Goal: Find specific page/section: Find specific page/section

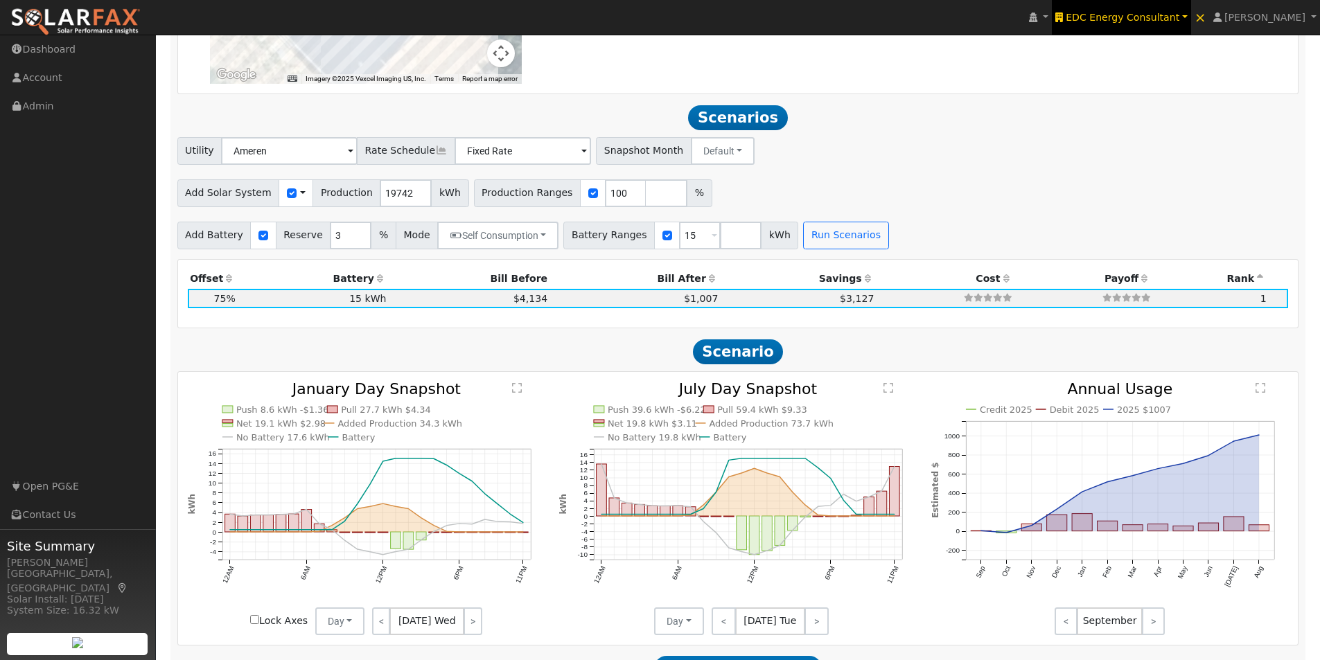
click at [1170, 17] on span "EDC Energy Consultant" at bounding box center [1123, 17] width 114 height 11
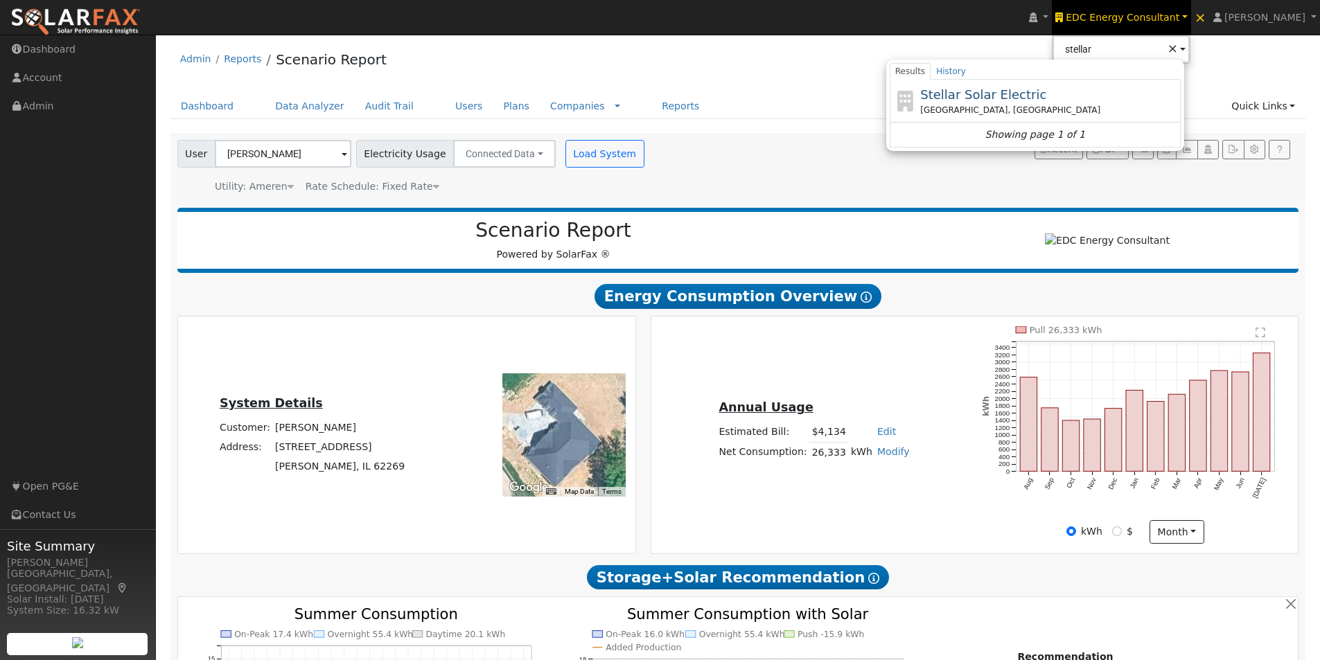
click at [996, 94] on span "Stellar Solar Electric" at bounding box center [983, 94] width 126 height 15
type input "Stellar Solar Electric"
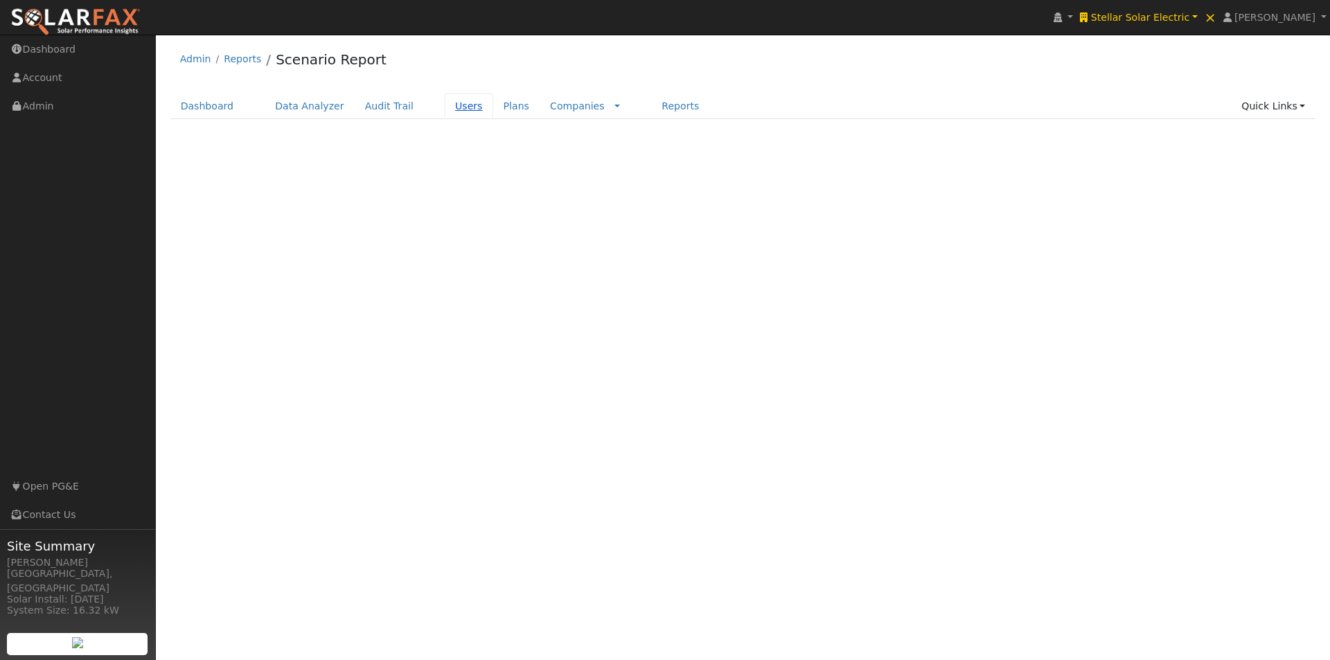
click at [448, 107] on link "Users" at bounding box center [469, 107] width 49 height 26
